Goal: Task Accomplishment & Management: Use online tool/utility

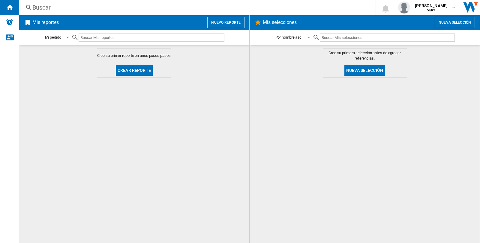
click at [91, 8] on div "Buscar" at bounding box center [195, 7] width 327 height 8
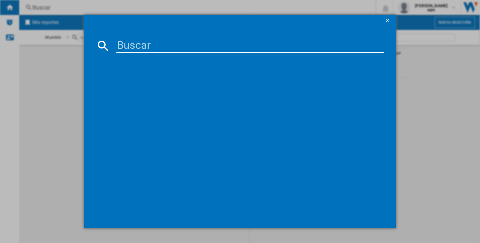
click at [130, 46] on input at bounding box center [249, 46] width 267 height 14
paste input "INFRENCH this offer is available on site but is dead on W2P please review the c…"
type input "INFRENCH this offer is available on site but is dead on W2P please review the c…"
click at [125, 44] on input at bounding box center [249, 46] width 267 height 14
paste input "312266"
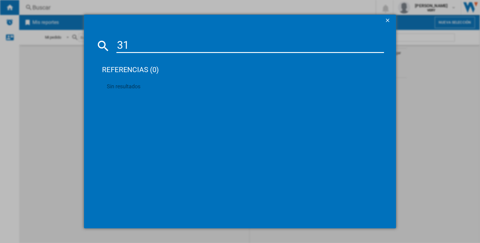
type input "3"
click at [387, 19] on ng-md-icon "getI18NText('BUTTONS.CLOSE_DIALOG')" at bounding box center [387, 20] width 7 height 7
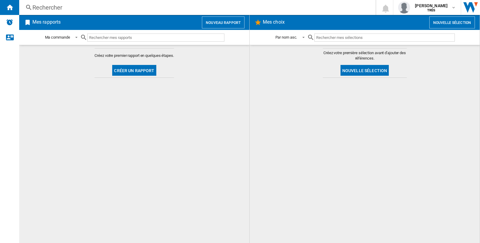
click at [215, 24] on font "Nouveau rapport" at bounding box center [223, 23] width 35 height 4
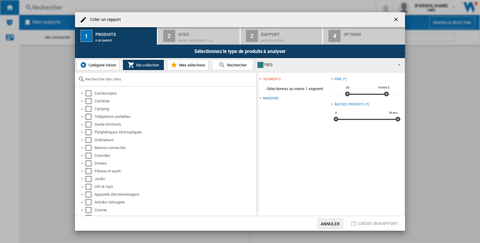
click at [97, 38] on div "0 segment" at bounding box center [124, 39] width 59 height 6
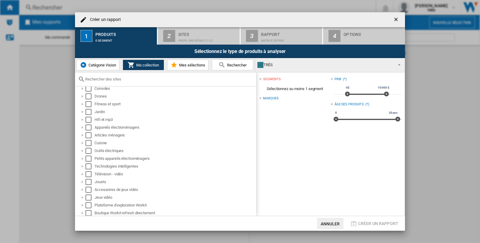
scroll to position [68, 0]
click at [87, 181] on div "Sélectionner" at bounding box center [88, 182] width 6 height 6
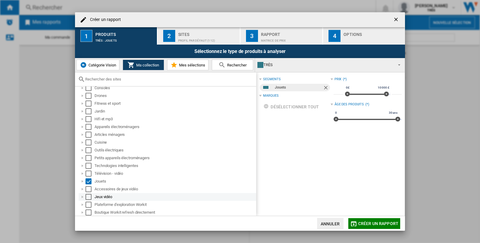
click at [90, 195] on div "Sélectionner" at bounding box center [88, 197] width 6 height 6
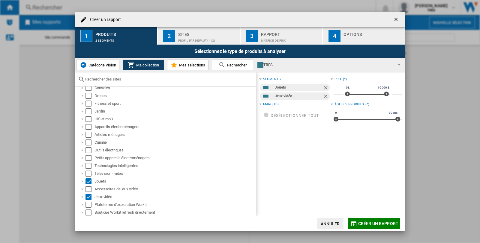
click at [186, 39] on font "Profil par défaut (112)" at bounding box center [196, 40] width 37 height 3
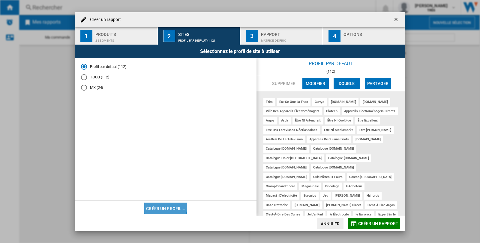
click at [160, 207] on font "Créer un profil..." at bounding box center [165, 209] width 39 height 5
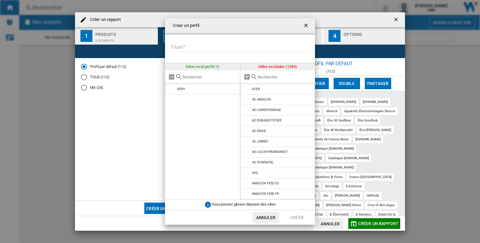
click at [185, 47] on input "Título" at bounding box center [241, 47] width 142 height 9
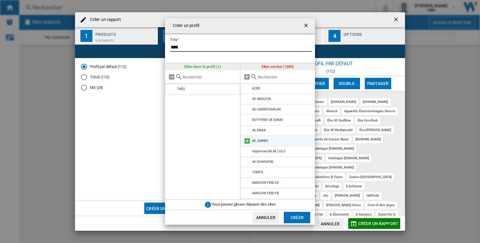
scroll to position [0, 0]
type input "****"
click at [263, 77] on input "text" at bounding box center [285, 77] width 55 height 4
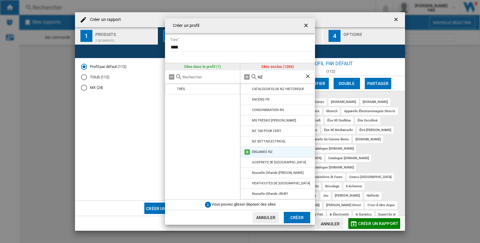
type input "NZ"
click at [248, 152] on md-icon at bounding box center [246, 152] width 7 height 7
click at [298, 219] on font "Créer" at bounding box center [296, 218] width 13 height 5
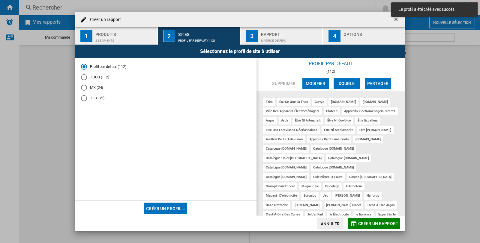
click at [85, 99] on div "TEST (2)" at bounding box center [84, 98] width 6 height 6
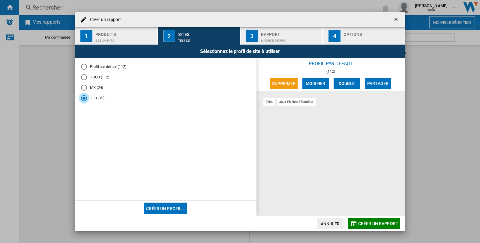
click at [380, 224] on font "Créer un rapport" at bounding box center [378, 224] width 40 height 5
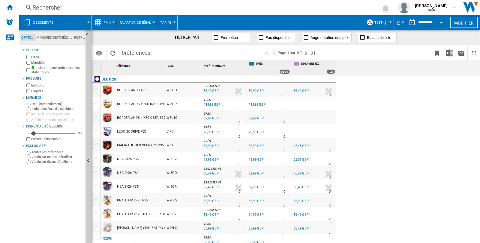
click at [72, 4] on div "Rechercher" at bounding box center [195, 7] width 327 height 8
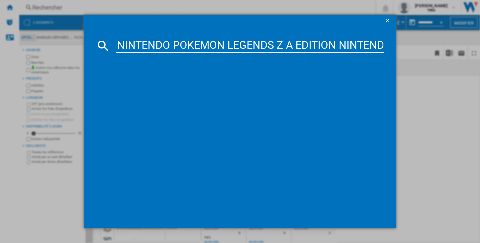
scroll to position [0, 59]
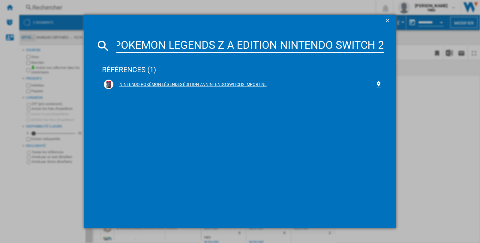
type input "NINTENDO POKEMON LEGENDS Z A EDITION NINTENDO SWITCH 2"
click at [159, 83] on font "NINTENDO POKÉMON LÉGENDES ÉDITION ZA NINTENDO SWITCH2 IMPORT NL" at bounding box center [192, 84] width 147 height 5
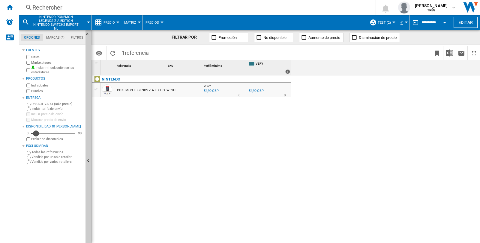
drag, startPoint x: 34, startPoint y: 133, endPoint x: 44, endPoint y: 133, distance: 9.9
click at [39, 133] on div "Disponibilidad" at bounding box center [36, 134] width 6 height 6
drag, startPoint x: 43, startPoint y: 133, endPoint x: 34, endPoint y: 133, distance: 9.6
click at [34, 133] on div "Disponibilité" at bounding box center [35, 134] width 6 height 6
drag, startPoint x: 34, startPoint y: 133, endPoint x: 76, endPoint y: 133, distance: 41.4
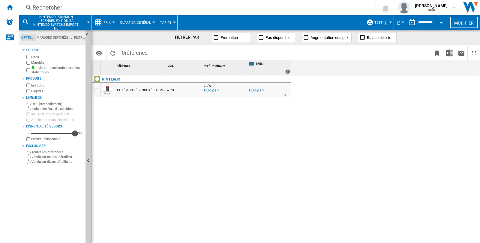
click at [76, 133] on div "Disponibilité" at bounding box center [75, 134] width 6 height 6
click at [53, 38] on font "Marques déposées (*)" at bounding box center [55, 38] width 37 height 4
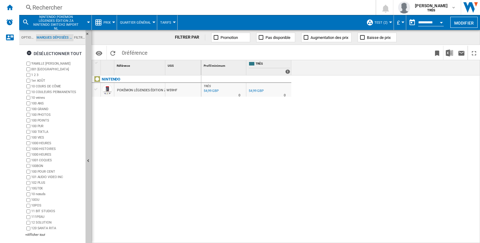
scroll to position [23, 0]
click at [79, 38] on font "Filtres" at bounding box center [80, 38] width 12 height 4
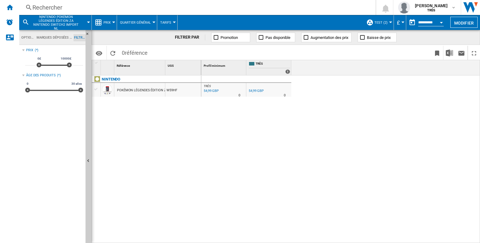
scroll to position [38, 0]
click at [29, 37] on font "Options" at bounding box center [28, 38] width 14 height 4
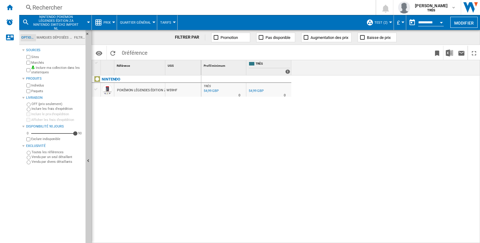
scroll to position [7, 0]
click at [454, 8] on md-icon "button" at bounding box center [453, 7] width 5 height 5
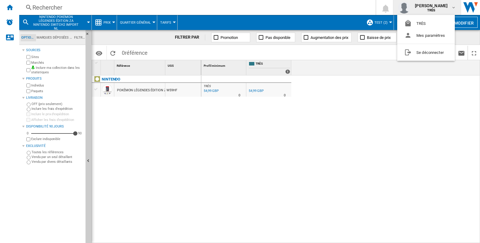
click at [302, 4] on md-backdrop at bounding box center [240, 121] width 480 height 243
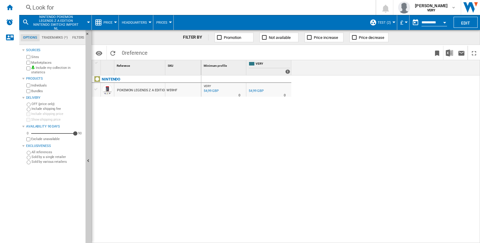
click at [393, 21] on md-menu "TEST (2) Default Profile (112) ALL (112) MX (24) TEST (2) Edit "TEST"... Create…" at bounding box center [381, 22] width 31 height 15
click at [393, 22] on div at bounding box center [393, 22] width 3 height 1
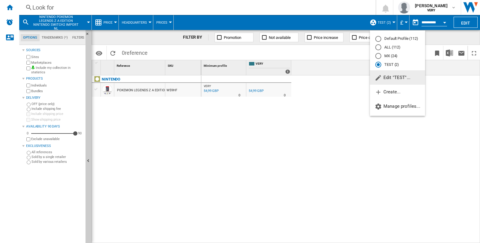
drag, startPoint x: 393, startPoint y: 65, endPoint x: 395, endPoint y: 75, distance: 10.1
click at [393, 65] on md-radio-button "TEST (2)" at bounding box center [397, 65] width 44 height 6
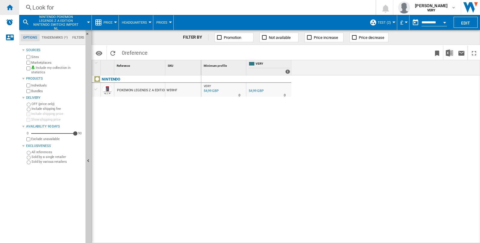
click at [11, 10] on ng-md-icon "Start" at bounding box center [9, 7] width 7 height 7
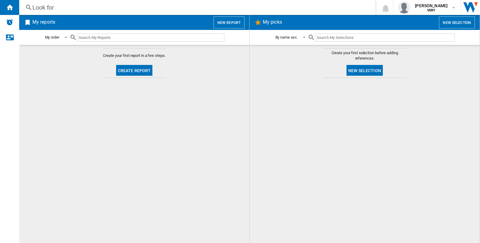
click at [230, 23] on font "New report" at bounding box center [228, 23] width 23 height 4
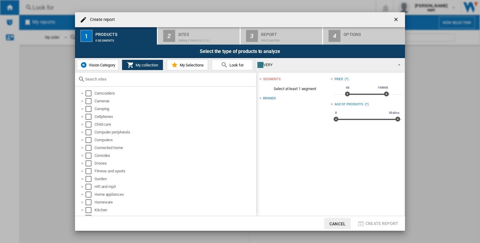
click at [102, 67] on font "Vision Category" at bounding box center [102, 65] width 26 height 4
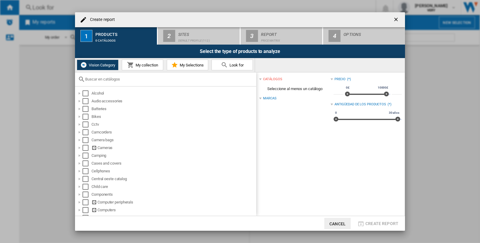
click at [141, 67] on button "My collection" at bounding box center [142, 65] width 41 height 11
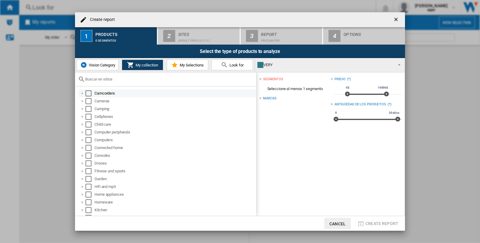
click at [82, 94] on div "Create report..." at bounding box center [82, 94] width 6 height 6
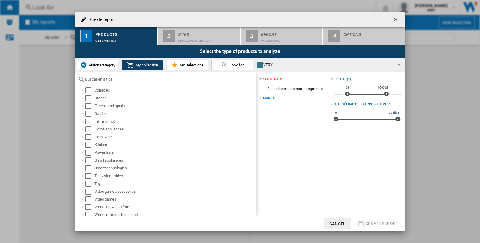
scroll to position [68, 0]
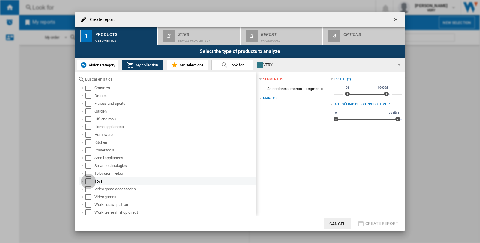
click at [89, 182] on div "Select" at bounding box center [88, 182] width 6 height 6
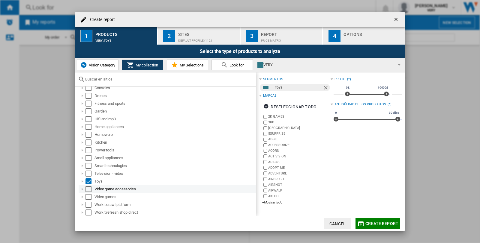
click at [86, 189] on div "Select" at bounding box center [88, 189] width 6 height 6
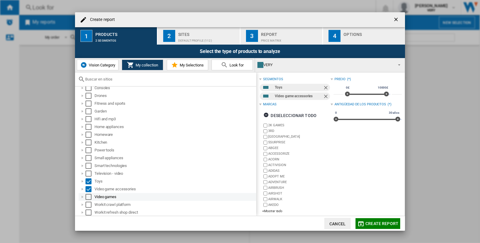
click at [88, 197] on div "Select" at bounding box center [88, 197] width 6 height 6
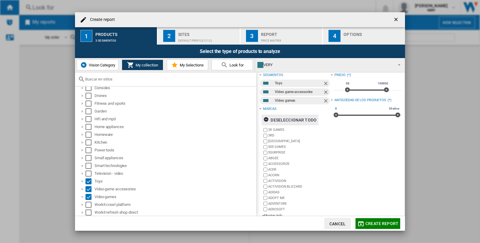
scroll to position [0, 0]
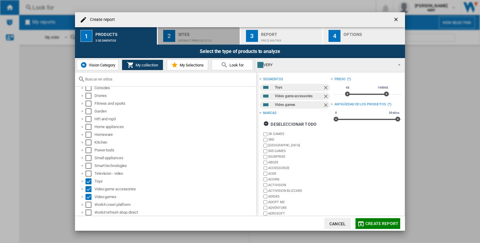
click at [209, 37] on div "Default Profile (112)" at bounding box center [207, 39] width 59 height 6
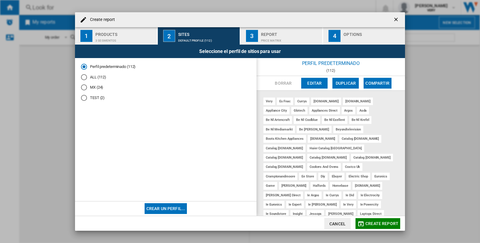
click at [83, 99] on div "TEST (2)" at bounding box center [84, 98] width 6 height 6
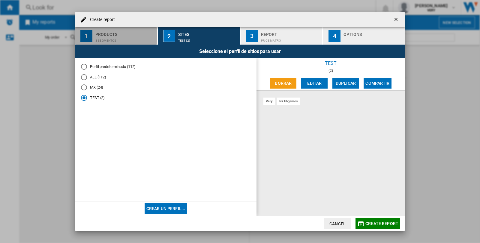
click at [121, 36] on div "3 segmentos" at bounding box center [124, 39] width 59 height 6
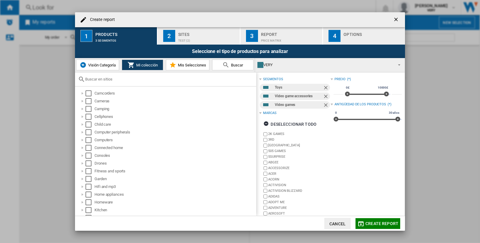
click at [100, 62] on button "Visión Categoría" at bounding box center [97, 65] width 43 height 11
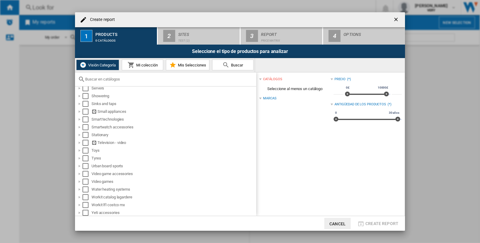
scroll to position [443, 0]
click at [83, 150] on div "Select" at bounding box center [85, 150] width 6 height 6
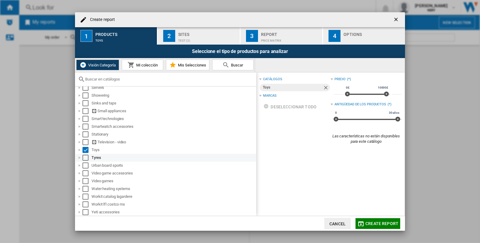
click at [85, 157] on div "Select" at bounding box center [85, 158] width 6 height 6
click at [85, 155] on div "Select" at bounding box center [85, 158] width 6 height 6
click at [84, 180] on div "Select" at bounding box center [85, 181] width 6 height 6
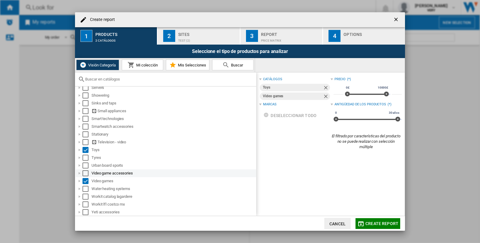
click at [85, 171] on div "Select" at bounding box center [85, 174] width 6 height 6
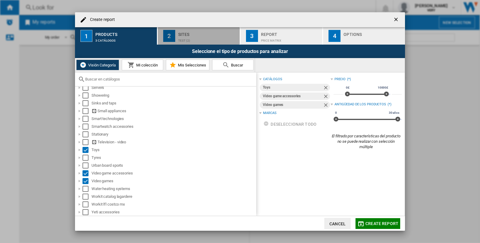
click at [191, 36] on div "TEST (2)" at bounding box center [207, 39] width 59 height 6
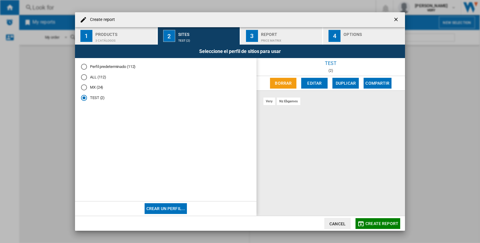
click at [273, 39] on font "Price matrix" at bounding box center [271, 40] width 20 height 3
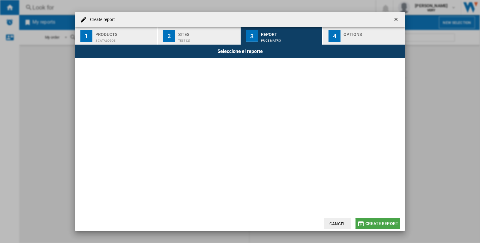
click at [382, 225] on font "Create report" at bounding box center [381, 224] width 33 height 5
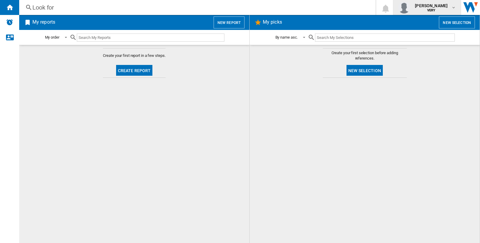
click at [451, 9] on md-icon "button" at bounding box center [453, 7] width 5 height 5
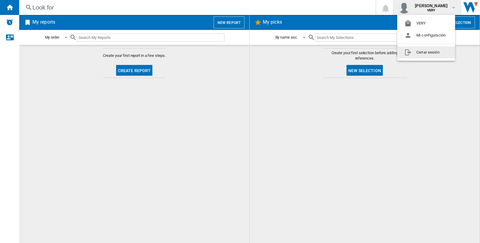
click at [419, 113] on md-backdrop at bounding box center [240, 121] width 480 height 243
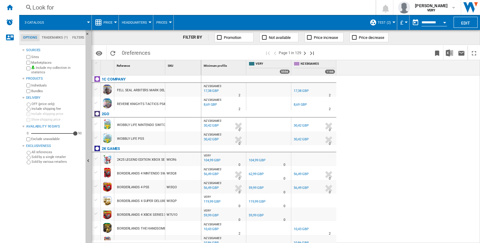
click at [79, 4] on div "Look for" at bounding box center [195, 7] width 327 height 8
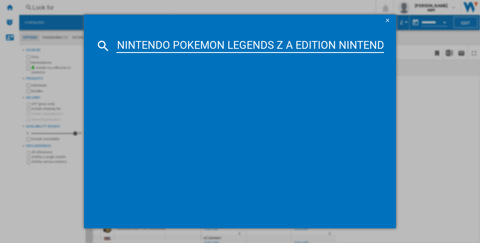
scroll to position [0, 59]
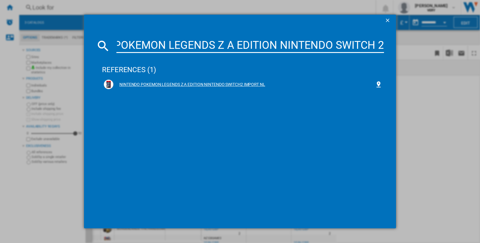
type input "NINTENDO POKEMON LEGENDS Z A EDITION NINTENDO SWITCH 2"
click at [157, 84] on div "NINTENDO POKEMON LEGENDS Z A EDITION NINTENDO SWITCH2 IMPORT NL" at bounding box center [243, 85] width 261 height 6
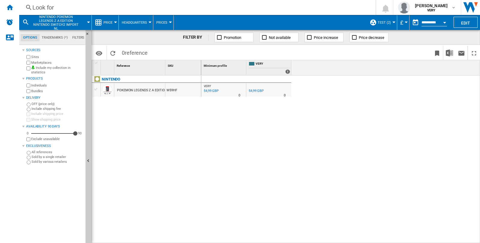
click at [393, 23] on md-menu "TEST (2) Default Profile (112) ALL (112) MX (24) TEST (2) Edit "TEST"... Create…" at bounding box center [381, 22] width 31 height 15
click at [386, 22] on font "TEST (2)" at bounding box center [383, 23] width 13 height 4
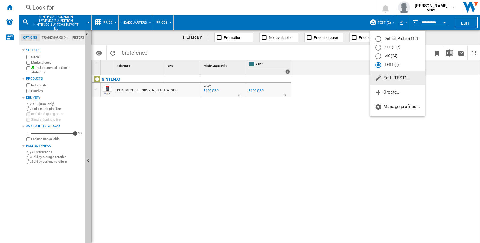
click at [390, 77] on font "Edit "TEST"..." at bounding box center [396, 77] width 27 height 5
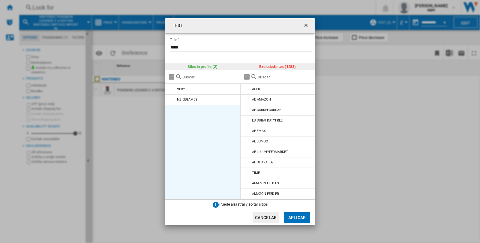
click at [172, 99] on md-icon "TEST Título ..." at bounding box center [171, 99] width 7 height 7
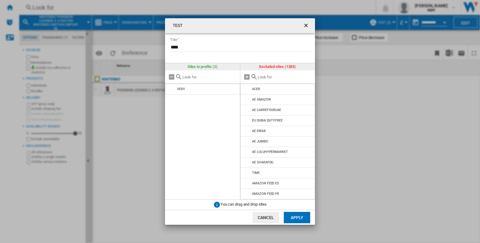
click at [272, 77] on input "TEST Title ..." at bounding box center [285, 77] width 55 height 4
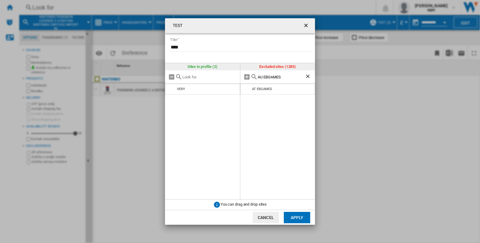
click at [263, 76] on input "AU EBGAMES" at bounding box center [281, 77] width 47 height 4
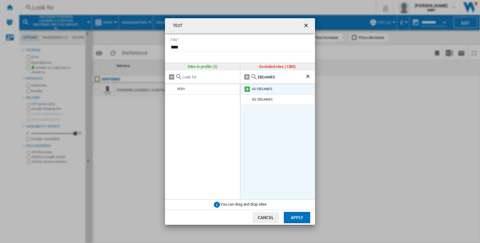
type input "EBGAMES"
click at [247, 90] on md-icon "TEST Title ..." at bounding box center [246, 89] width 7 height 7
click at [298, 219] on font "Apply" at bounding box center [296, 218] width 13 height 5
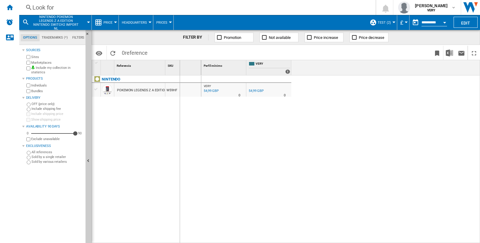
drag, startPoint x: 166, startPoint y: 67, endPoint x: 179, endPoint y: 67, distance: 13.2
click at [392, 22] on div at bounding box center [393, 22] width 3 height 1
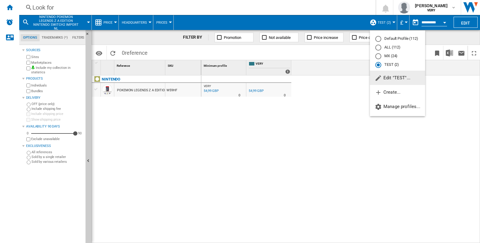
click at [392, 67] on md-radio-button "TEST (2)" at bounding box center [397, 65] width 44 height 6
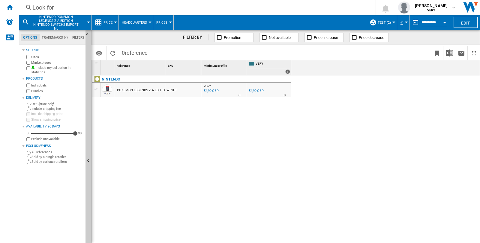
click at [392, 20] on button "TEST (2)" at bounding box center [385, 22] width 16 height 15
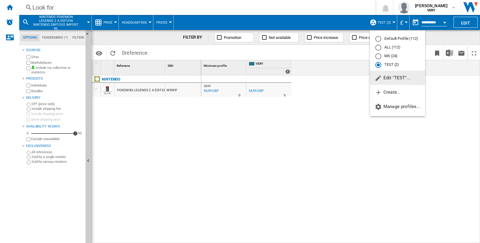
click at [389, 79] on font "Edit "TEST"..." at bounding box center [396, 77] width 27 height 5
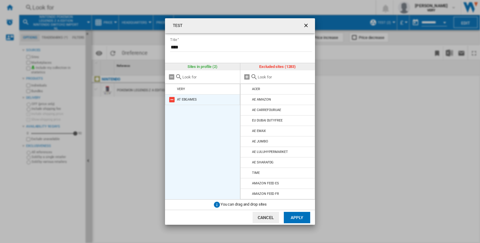
click at [172, 99] on md-icon "TEST Title ..." at bounding box center [171, 99] width 7 height 7
click at [267, 78] on input "TEST Title ..." at bounding box center [285, 77] width 55 height 4
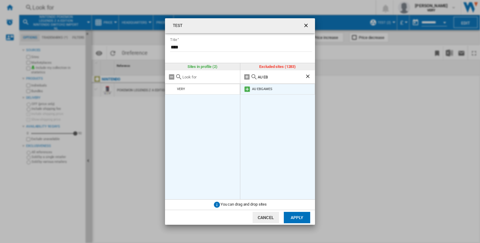
type input "AU EB"
click at [246, 89] on md-icon "TEST Title ..." at bounding box center [246, 89] width 7 height 7
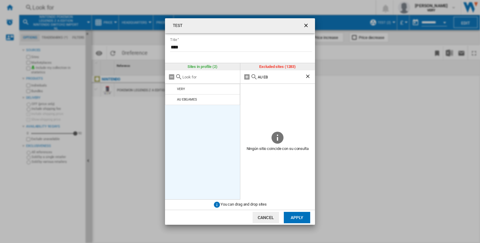
click at [296, 218] on font "Apply" at bounding box center [296, 218] width 13 height 5
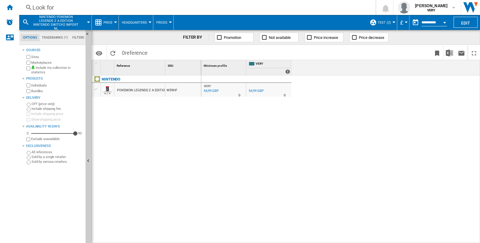
click at [391, 23] on button "TEST (2)" at bounding box center [385, 22] width 16 height 15
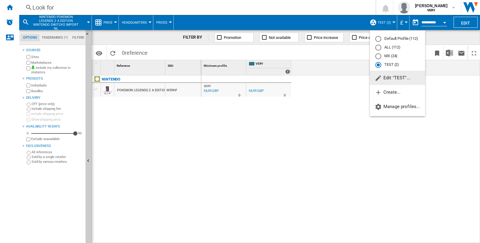
click at [393, 81] on font "Edit "TEST"..." at bounding box center [396, 77] width 27 height 5
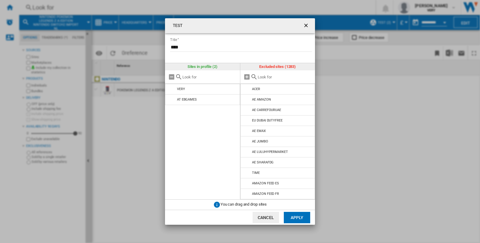
click at [306, 26] on ng-md-icon "getI18NText('BUTTONS.CLOSE_DIALOG')" at bounding box center [306, 25] width 7 height 7
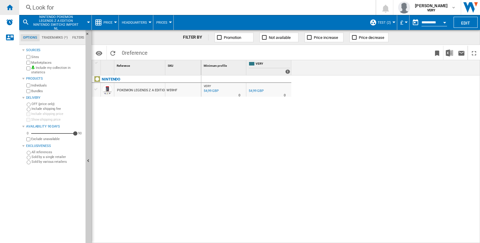
click at [4, 6] on div "Start" at bounding box center [9, 7] width 19 height 15
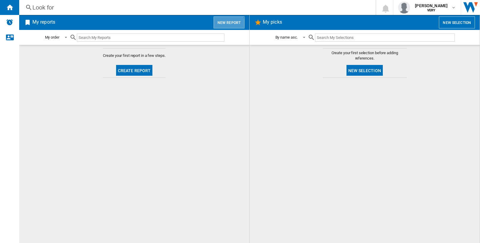
click at [226, 23] on font "New report" at bounding box center [228, 23] width 23 height 4
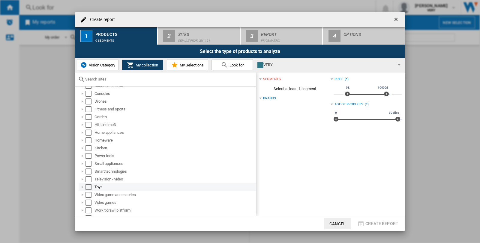
scroll to position [68, 0]
click at [87, 182] on div "Select" at bounding box center [88, 182] width 6 height 6
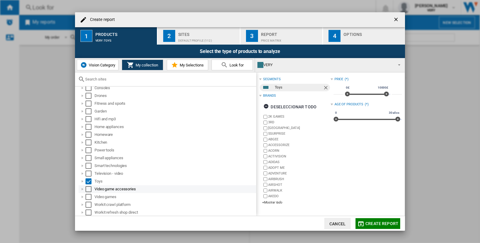
click at [88, 189] on div "Select" at bounding box center [88, 189] width 6 height 6
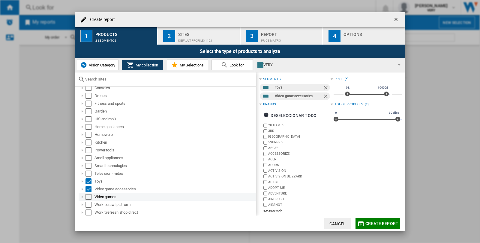
click at [86, 196] on div "Select" at bounding box center [88, 197] width 6 height 6
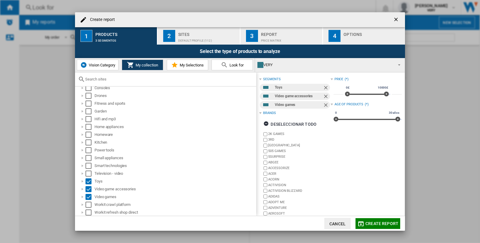
click at [268, 64] on font "VERY" at bounding box center [267, 65] width 9 height 4
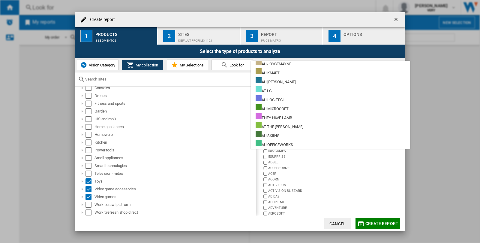
scroll to position [1066, 0]
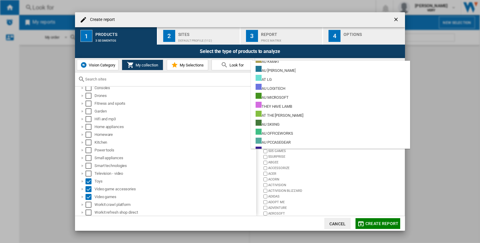
click at [479, 90] on md-backdrop at bounding box center [240, 121] width 480 height 243
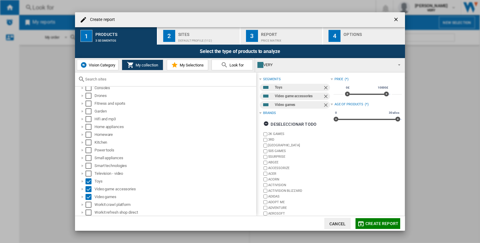
click at [198, 34] on div "Sites" at bounding box center [207, 33] width 59 height 6
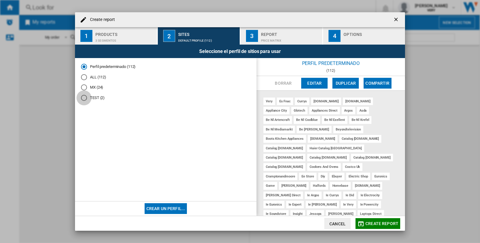
click at [83, 97] on div "TEST (2)" at bounding box center [84, 98] width 6 height 6
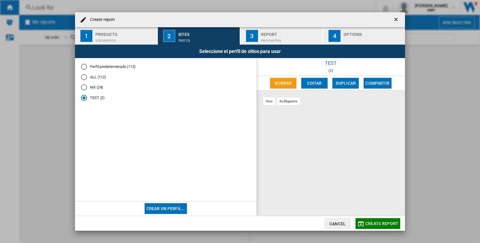
click at [291, 102] on div "au ebgames" at bounding box center [288, 101] width 23 height 7
click at [386, 225] on font "Create report" at bounding box center [381, 224] width 33 height 5
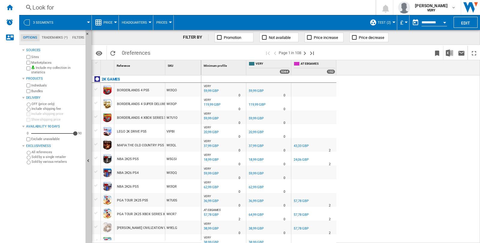
click at [39, 6] on font "Look for" at bounding box center [43, 7] width 22 height 7
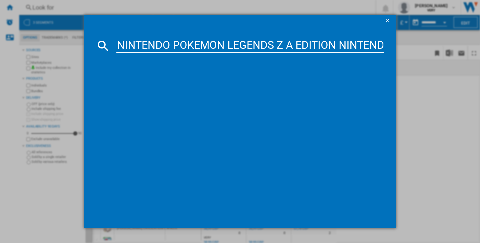
scroll to position [0, 59]
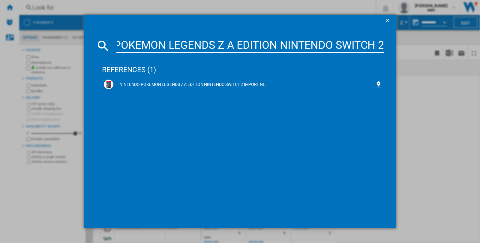
type input "NINTENDO POKEMON LEGENDS Z A EDITION NINTENDO SWITCH 2"
click at [152, 85] on font "NINTENDO POKEMON LEGENDS Z A EDITION NINTENDO SWITCH2 IMPORT NL" at bounding box center [192, 84] width 146 height 5
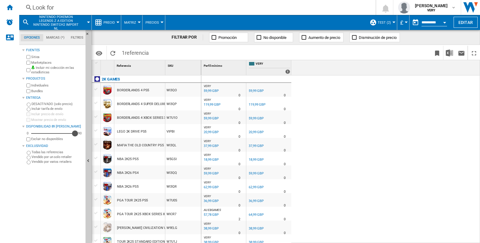
drag, startPoint x: 53, startPoint y: 133, endPoint x: 74, endPoint y: 133, distance: 21.0
click at [38, 127] on div "89" at bounding box center [53, 127] width 44 height 0
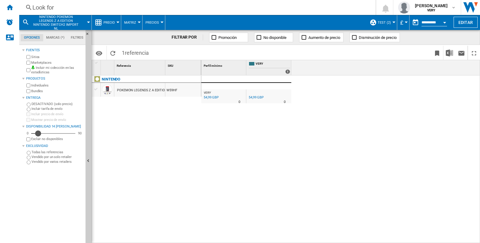
drag, startPoint x: 38, startPoint y: 133, endPoint x: 35, endPoint y: 133, distance: 3.3
click at [35, 133] on div "Disponibilidad" at bounding box center [38, 134] width 6 height 6
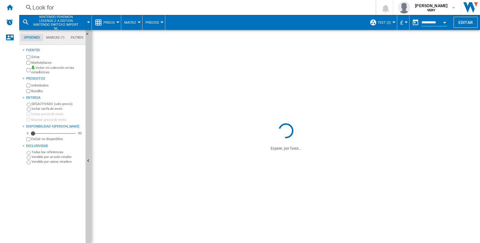
click at [30, 137] on div "Excluir no disponibles" at bounding box center [54, 140] width 58 height 6
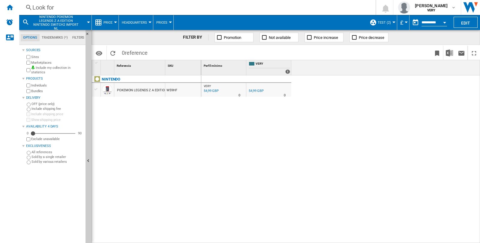
click at [35, 132] on div "Availability" at bounding box center [33, 134] width 4 height 4
